Goal: Use online tool/utility: Utilize a website feature to perform a specific function

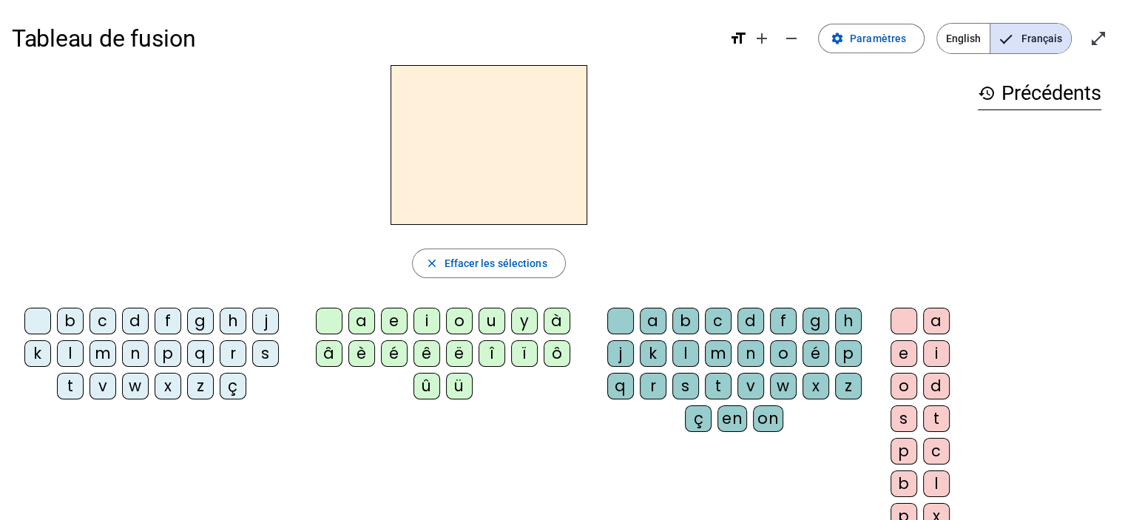
click at [132, 313] on div "d" at bounding box center [135, 321] width 27 height 27
click at [493, 317] on div "u" at bounding box center [491, 321] width 27 height 27
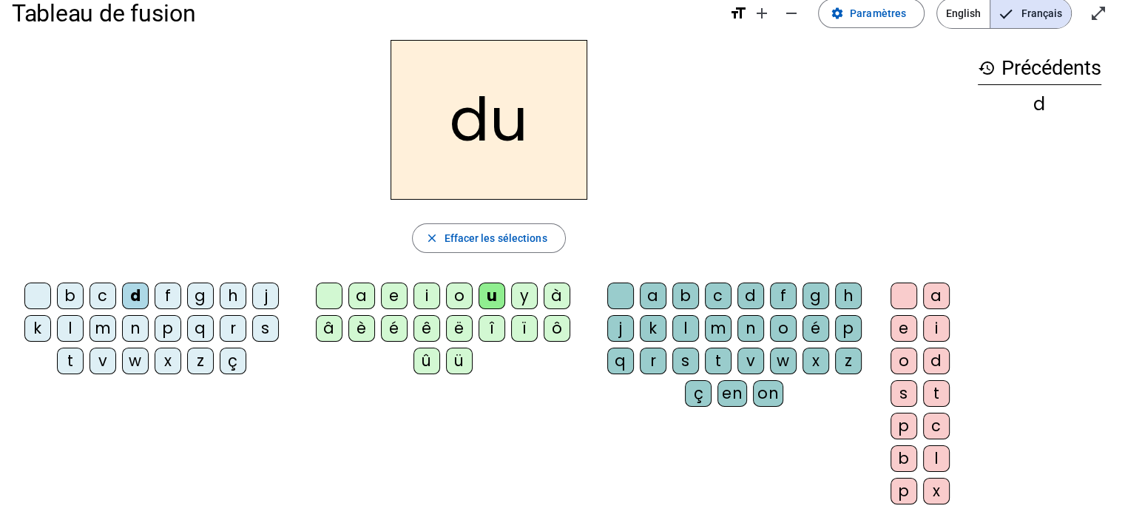
scroll to position [30, 0]
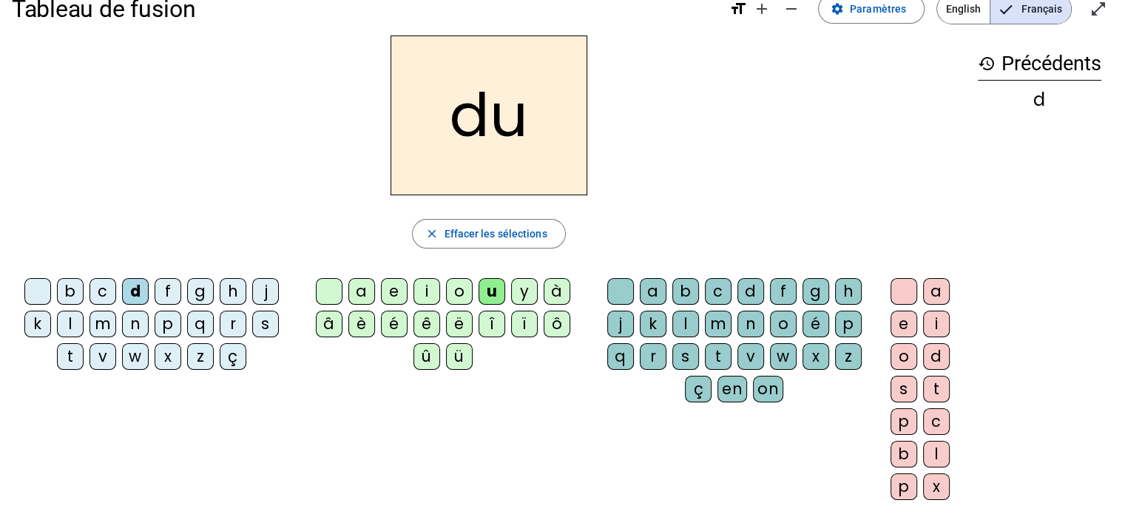
click at [65, 355] on div "t" at bounding box center [70, 356] width 27 height 27
click at [74, 351] on div "t" at bounding box center [70, 356] width 27 height 27
click at [399, 290] on div "e" at bounding box center [394, 291] width 27 height 27
click at [133, 296] on div "d" at bounding box center [135, 291] width 27 height 27
click at [261, 286] on div "j" at bounding box center [265, 291] width 27 height 27
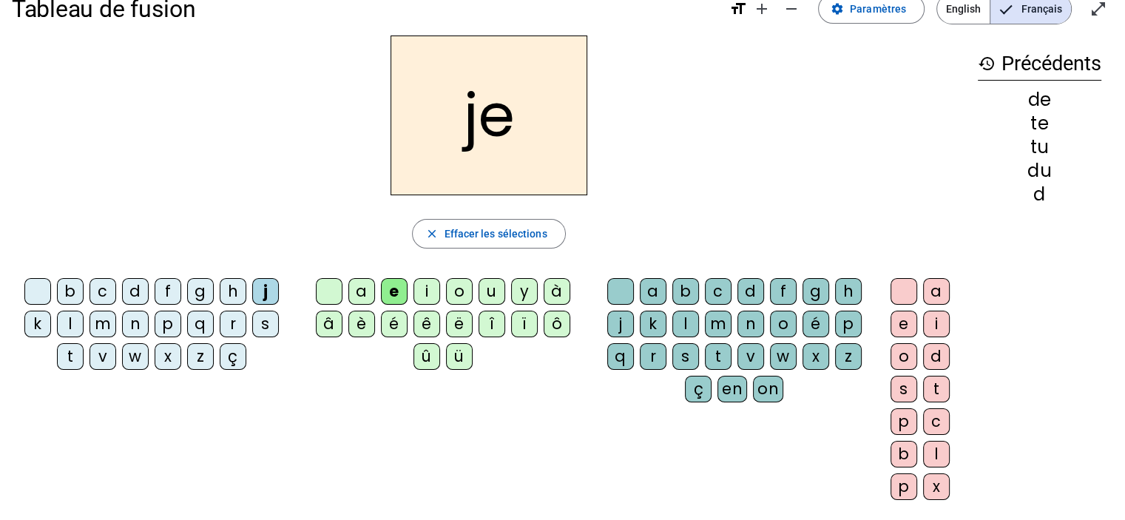
click at [98, 322] on div "m" at bounding box center [102, 324] width 27 height 27
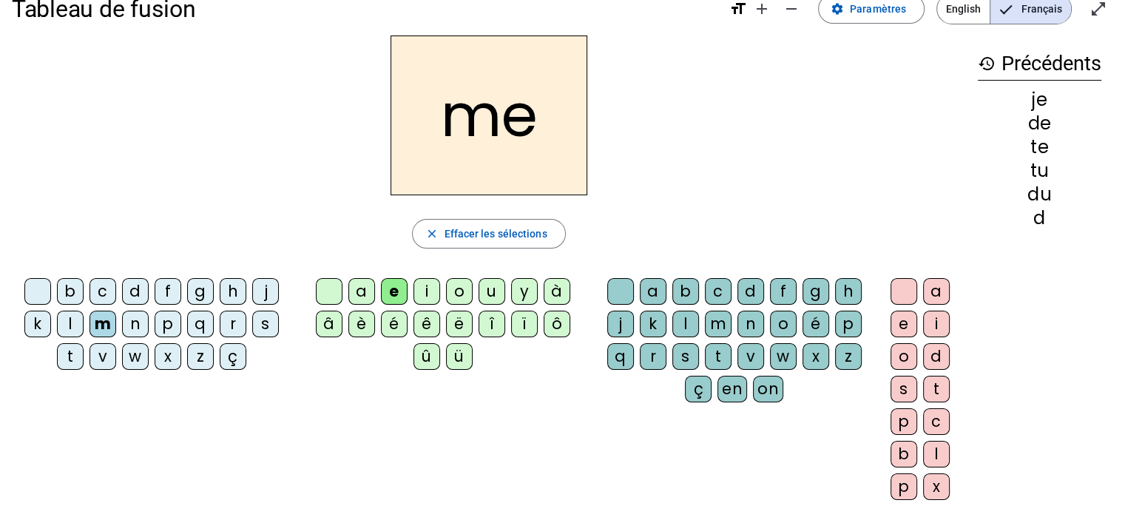
click at [370, 287] on div "a" at bounding box center [361, 291] width 27 height 27
click at [682, 319] on div "l" at bounding box center [685, 324] width 27 height 27
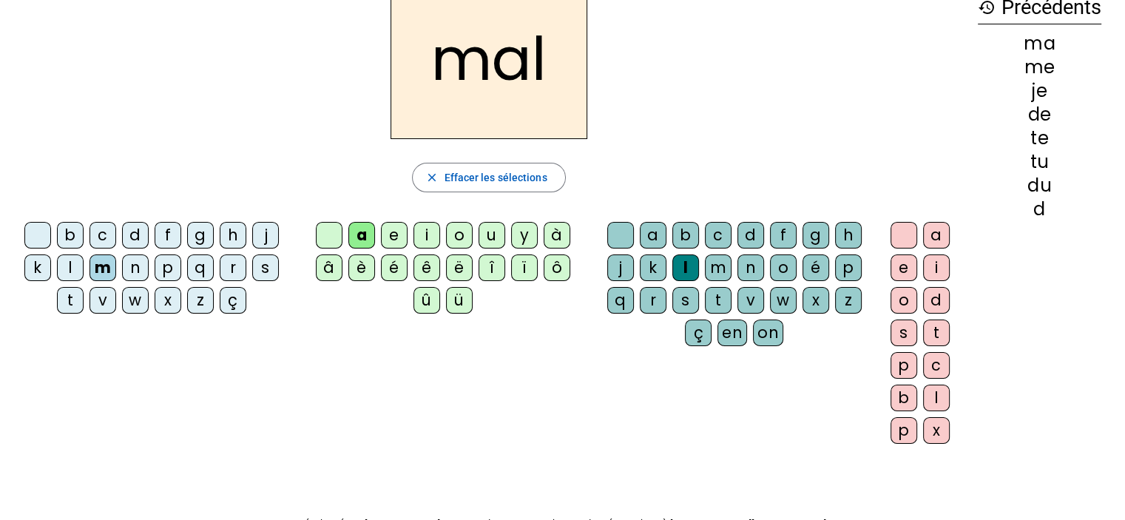
scroll to position [89, 0]
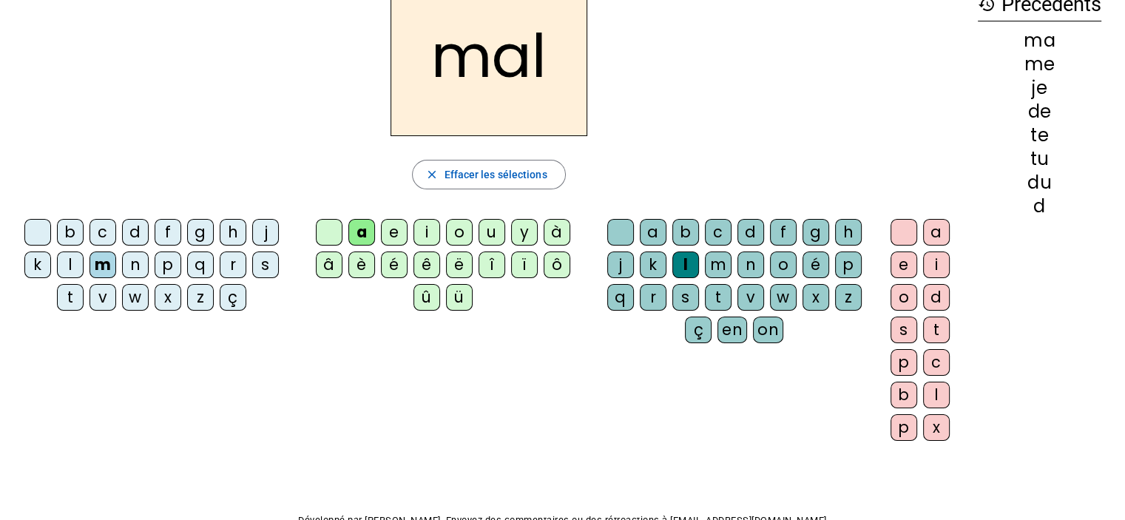
click at [423, 229] on div "i" at bounding box center [426, 232] width 27 height 27
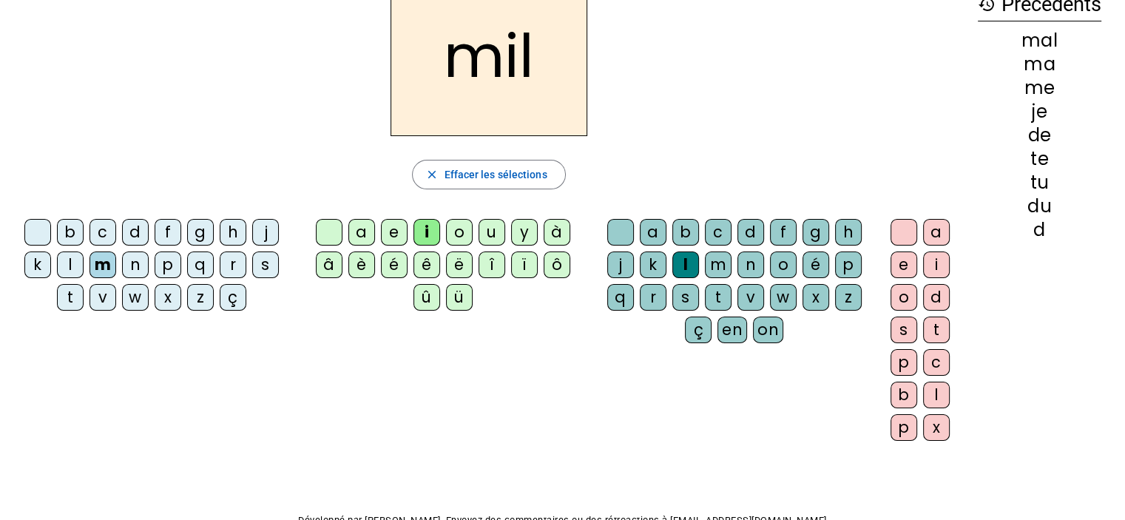
click at [361, 234] on div "a" at bounding box center [361, 232] width 27 height 27
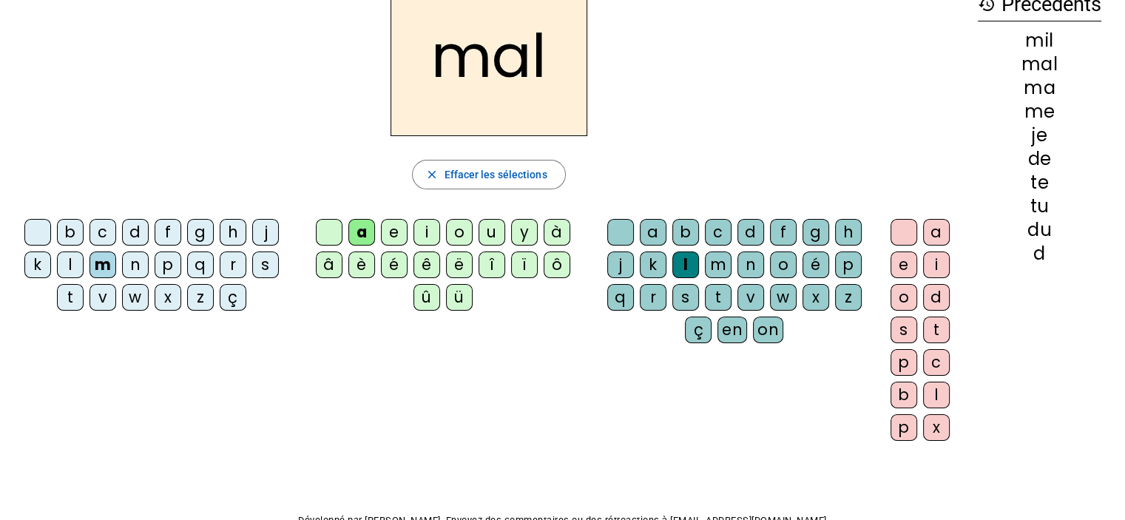
click at [683, 256] on div "l" at bounding box center [685, 264] width 27 height 27
click at [686, 265] on div "l" at bounding box center [685, 264] width 27 height 27
click at [1041, 87] on div "ma" at bounding box center [1039, 88] width 123 height 18
click at [679, 263] on div "l" at bounding box center [685, 264] width 27 height 27
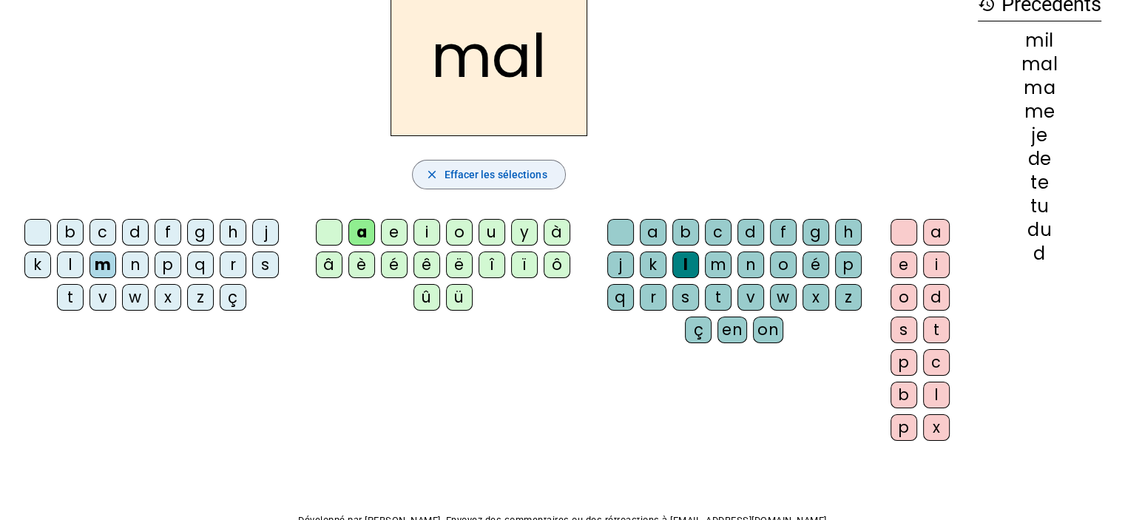
click at [433, 169] on mat-icon "close" at bounding box center [430, 174] width 13 height 13
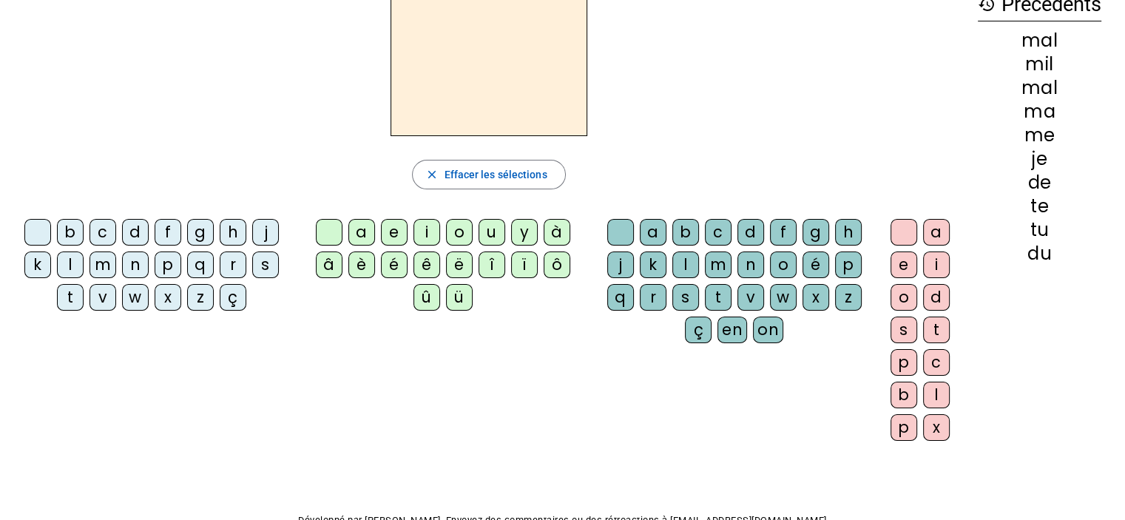
click at [710, 261] on div "m" at bounding box center [718, 264] width 27 height 27
click at [356, 227] on div "a" at bounding box center [361, 232] width 27 height 27
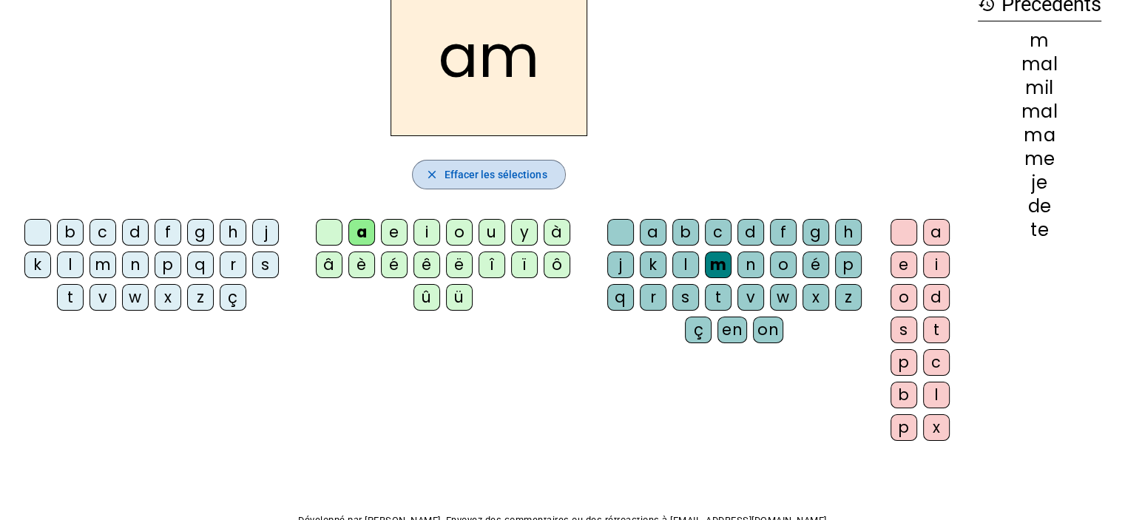
click at [476, 174] on span "Effacer les sélections" at bounding box center [495, 175] width 103 height 18
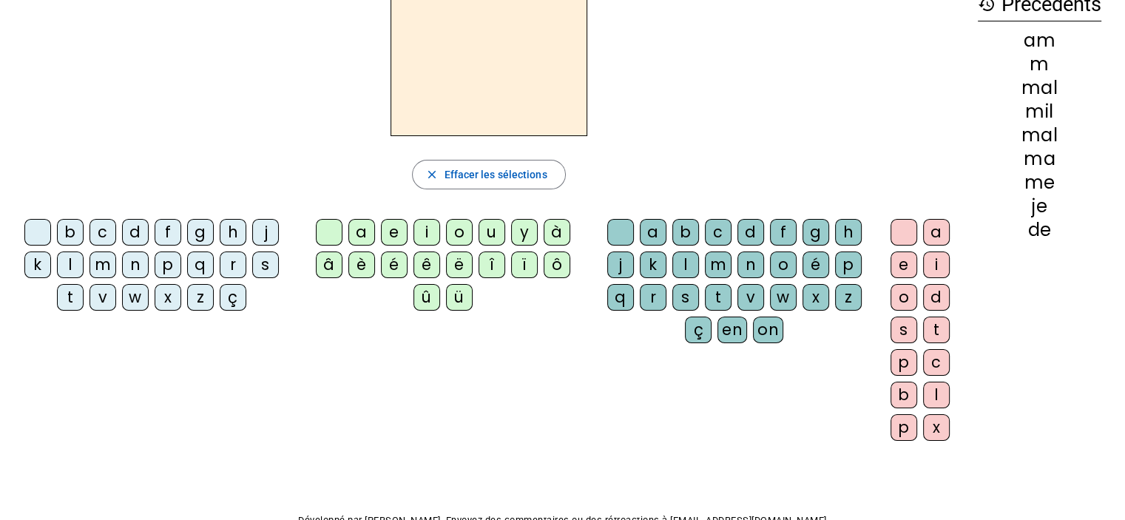
click at [101, 260] on div "m" at bounding box center [102, 264] width 27 height 27
click at [648, 232] on div "a" at bounding box center [653, 232] width 27 height 27
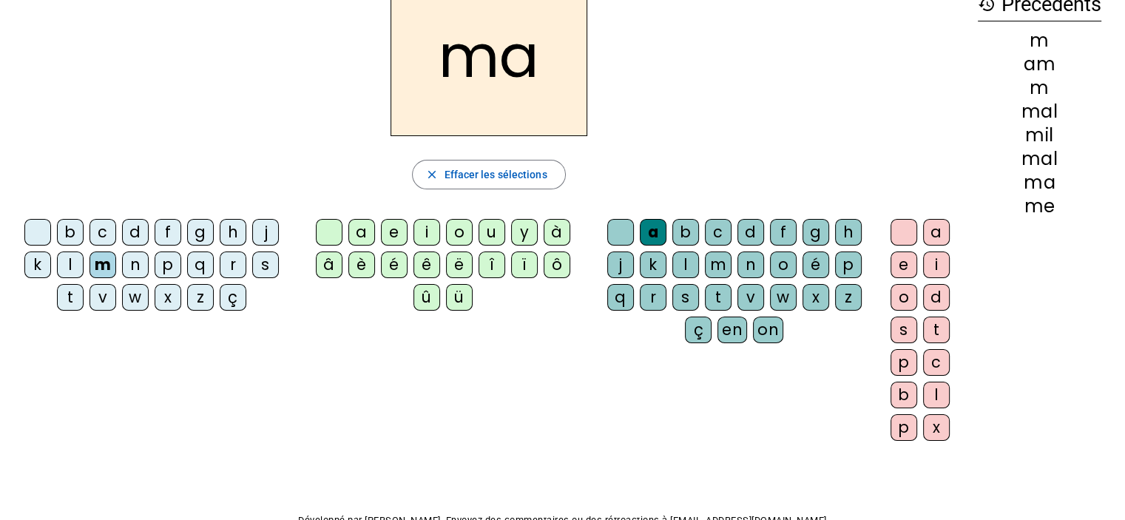
click at [70, 260] on div "l" at bounding box center [70, 264] width 27 height 27
click at [493, 231] on div "u" at bounding box center [491, 232] width 27 height 27
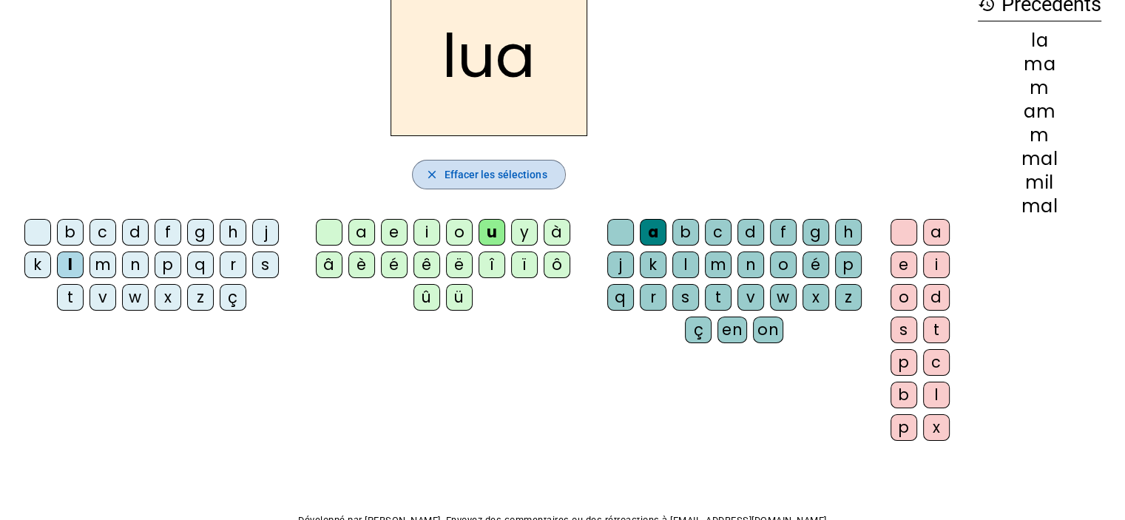
click at [430, 171] on mat-icon "close" at bounding box center [430, 174] width 13 height 13
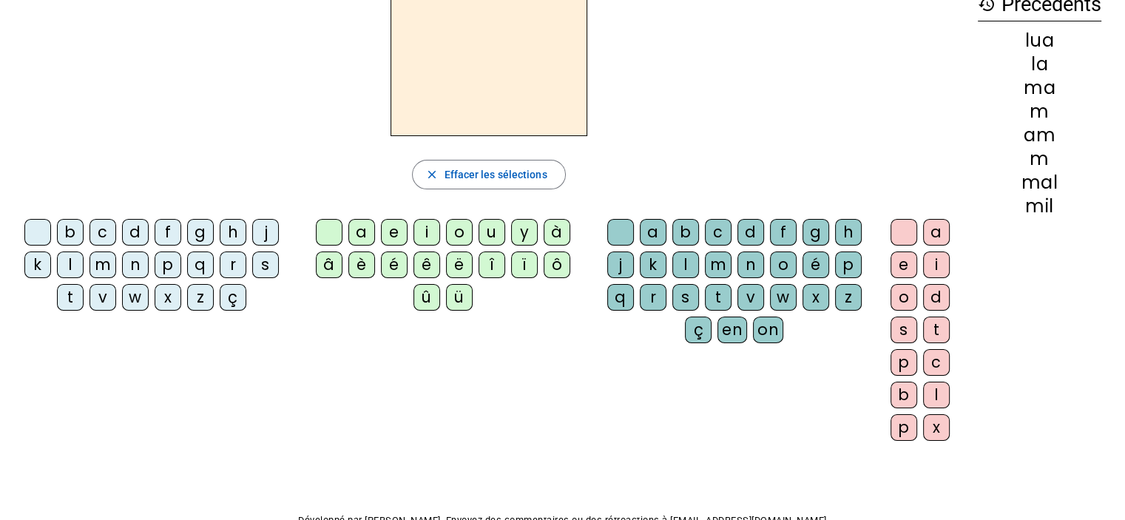
click at [67, 260] on div "l" at bounding box center [70, 264] width 27 height 27
click at [488, 229] on div "u" at bounding box center [491, 232] width 27 height 27
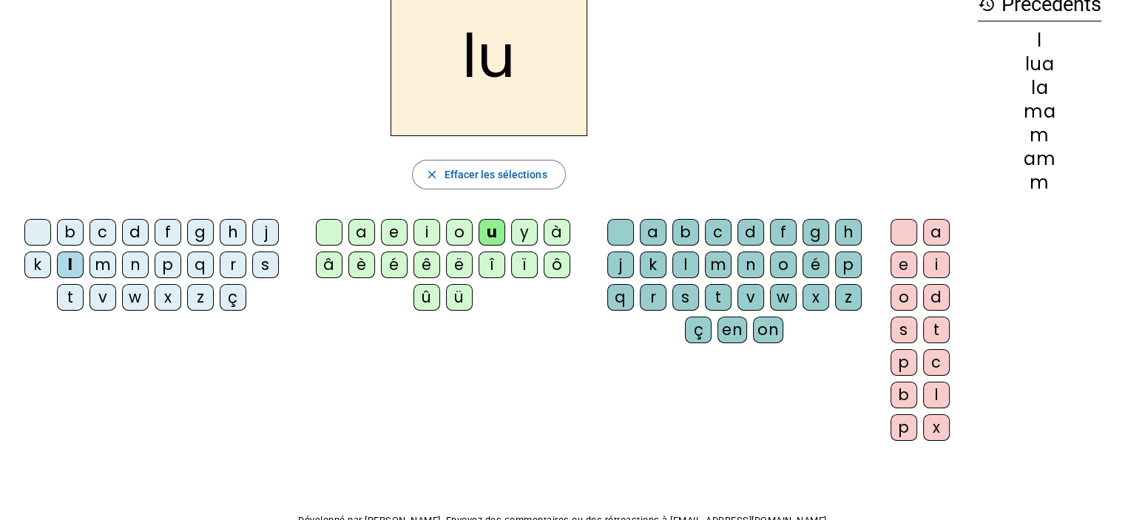
click at [136, 228] on div "d" at bounding box center [135, 232] width 27 height 27
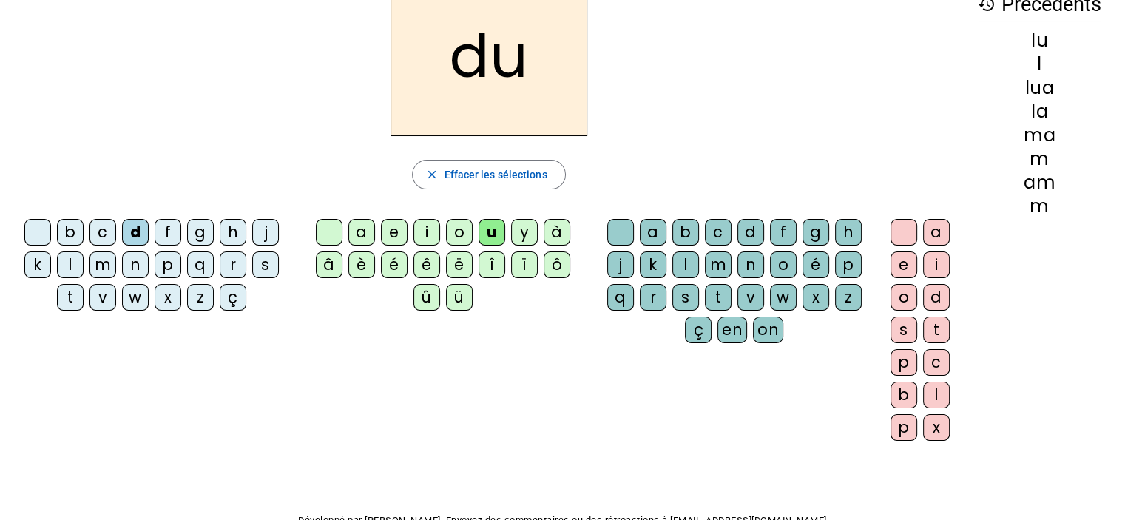
click at [71, 294] on div "t" at bounding box center [70, 297] width 27 height 27
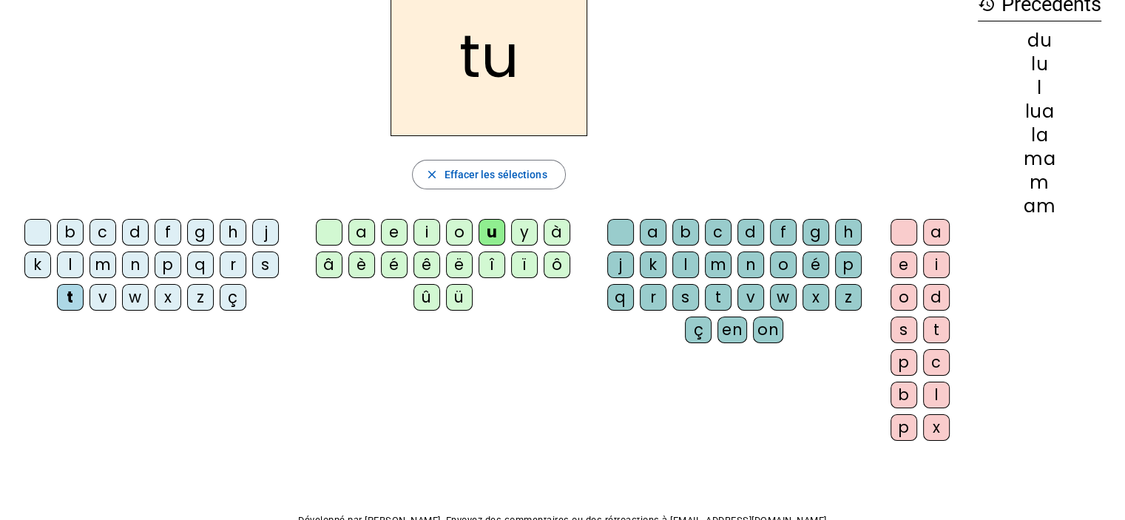
click at [390, 230] on div "e" at bounding box center [394, 232] width 27 height 27
click at [132, 229] on div "d" at bounding box center [135, 232] width 27 height 27
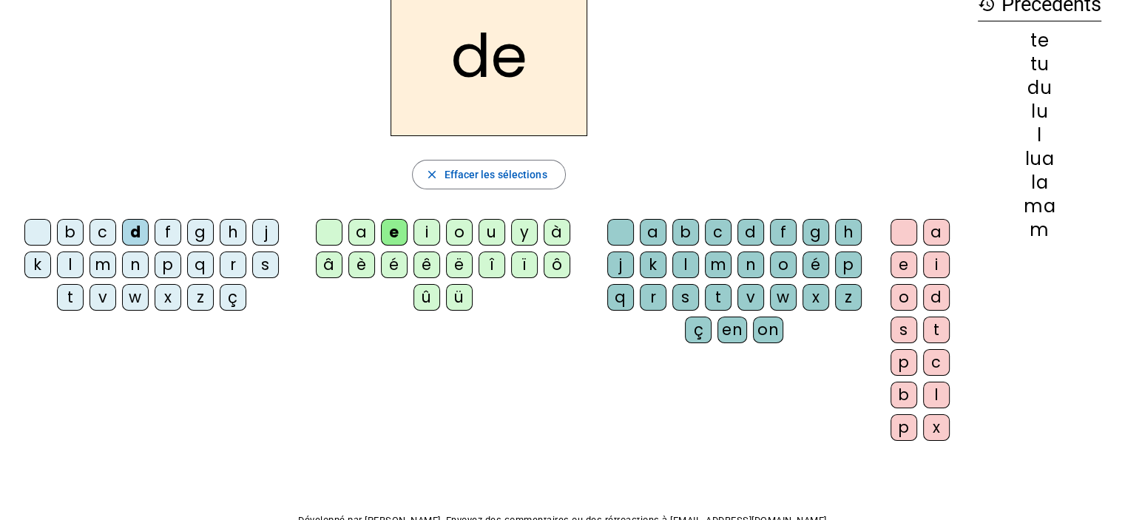
click at [271, 229] on div "j" at bounding box center [265, 232] width 27 height 27
